Goal: Transaction & Acquisition: Purchase product/service

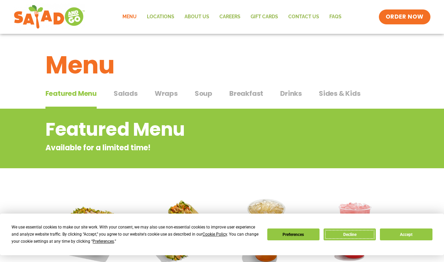
click at [361, 234] on button "Decline" at bounding box center [349, 235] width 52 height 12
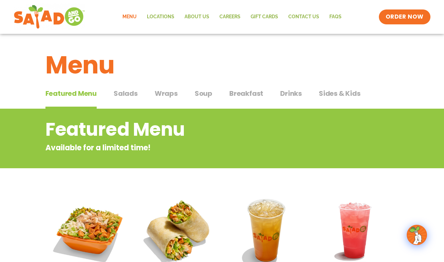
click at [206, 97] on span "Soup" at bounding box center [204, 93] width 18 height 10
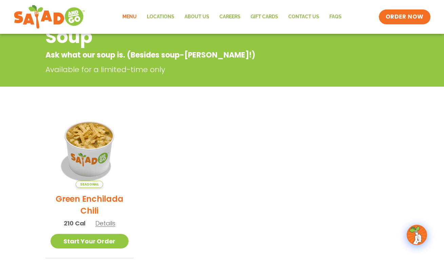
scroll to position [32, 0]
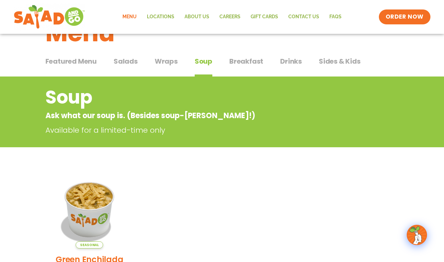
click at [161, 63] on span "Wraps" at bounding box center [166, 61] width 23 height 10
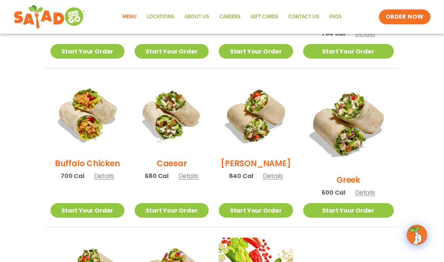
scroll to position [298, 0]
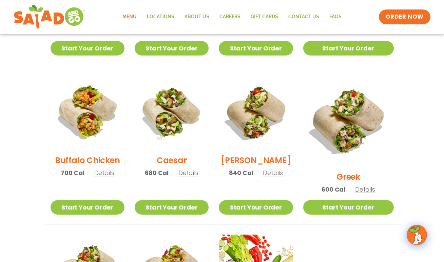
click at [99, 166] on h2 "Buffalo Chicken" at bounding box center [87, 161] width 65 height 12
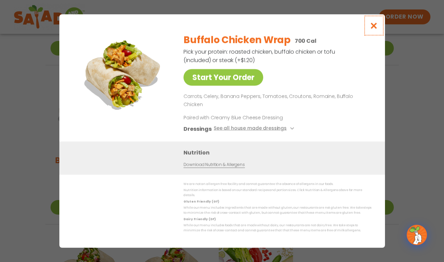
click at [377, 29] on icon "Close modal" at bounding box center [373, 25] width 8 height 7
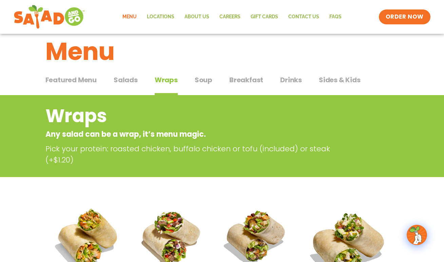
scroll to position [0, 0]
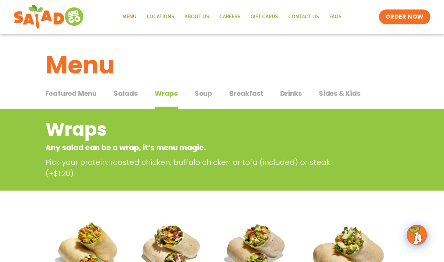
click at [197, 95] on span "Soup" at bounding box center [204, 93] width 18 height 10
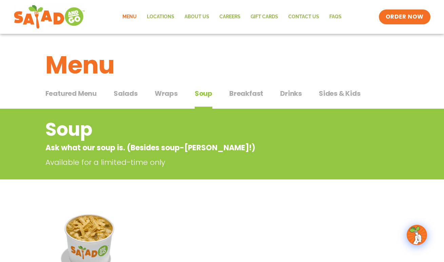
click at [163, 94] on span "Wraps" at bounding box center [166, 93] width 23 height 10
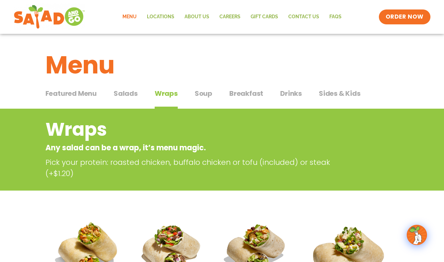
click at [129, 96] on span "Salads" at bounding box center [126, 93] width 24 height 10
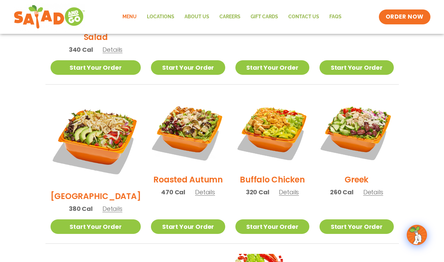
scroll to position [302, 0]
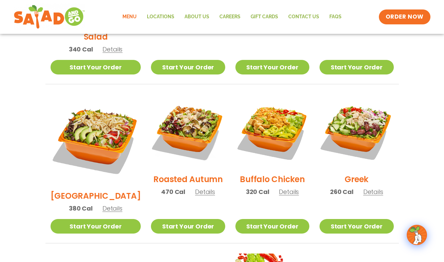
click at [280, 174] on h2 "Buffalo Chicken" at bounding box center [272, 180] width 65 height 12
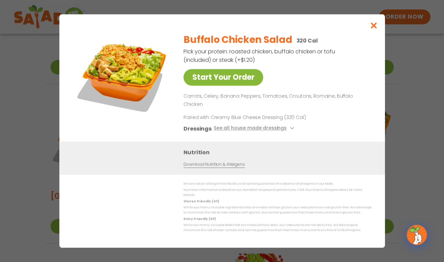
click at [229, 86] on link "Start Your Order" at bounding box center [223, 77] width 80 height 17
